Goal: Information Seeking & Learning: Learn about a topic

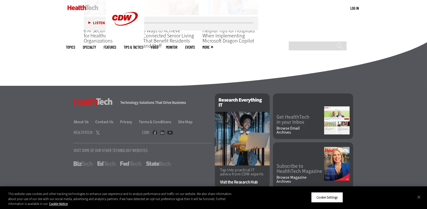
scroll to position [1730, 0]
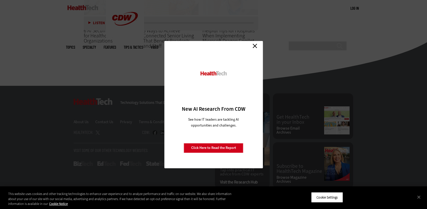
drag, startPoint x: 107, startPoint y: 97, endPoint x: 113, endPoint y: 93, distance: 8.1
click at [107, 97] on div "Close New AI Research From CDW See how IT leaders are tackling AI opportunities…" at bounding box center [213, 104] width 427 height 209
click at [256, 48] on link "Close" at bounding box center [255, 46] width 8 height 8
